Goal: Transaction & Acquisition: Purchase product/service

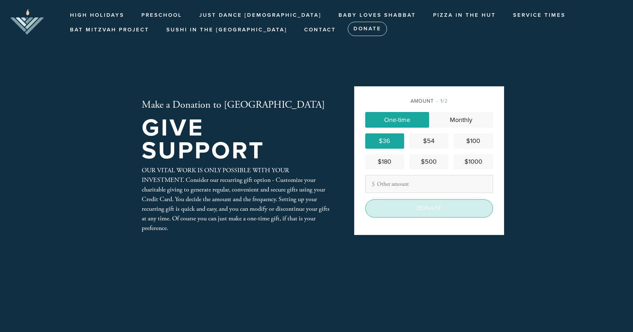
click at [408, 214] on input "Donate" at bounding box center [429, 209] width 128 height 18
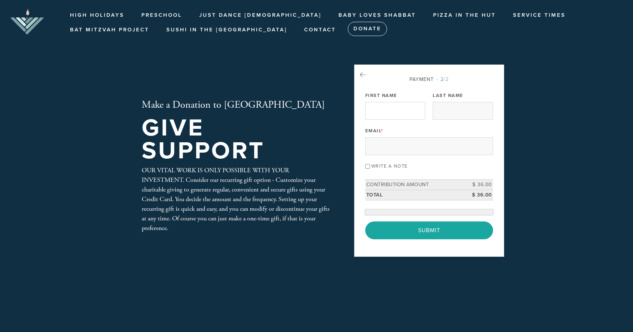
click at [388, 126] on div "Email *" at bounding box center [429, 141] width 128 height 30
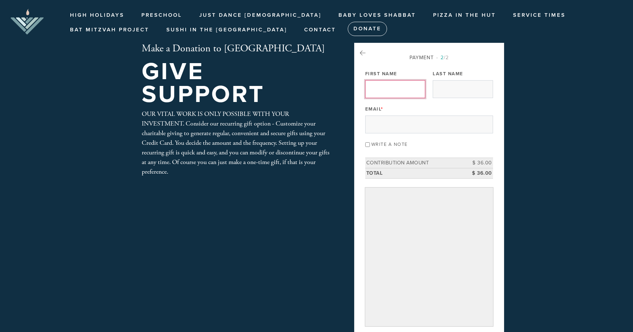
click at [386, 86] on input "First Name" at bounding box center [395, 89] width 60 height 18
type input "[PERSON_NAME] and [PERSON_NAME]"
type input "kessler"
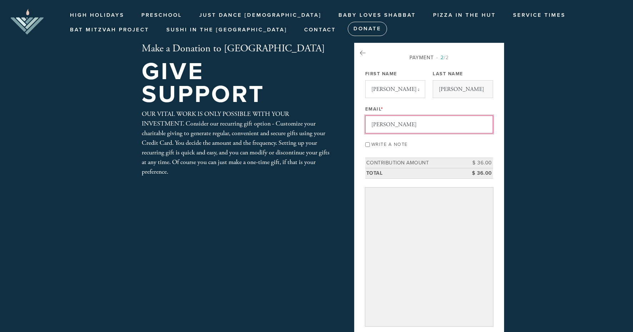
type input "jacob@jkco.ca"
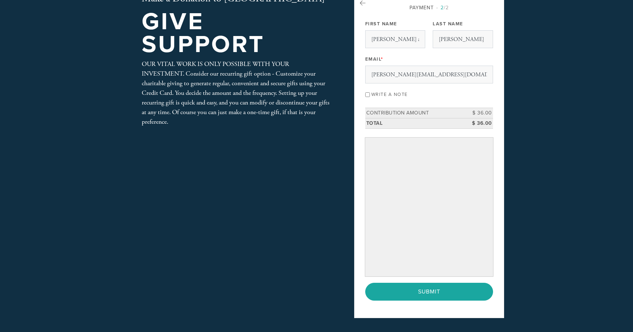
scroll to position [59, 0]
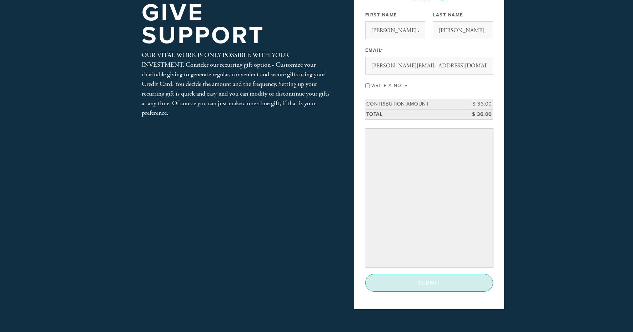
click at [373, 285] on input "Submit" at bounding box center [429, 283] width 128 height 18
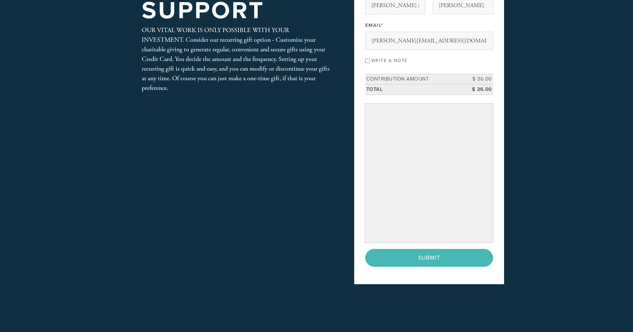
scroll to position [87, 0]
